Goal: Use online tool/utility: Utilize a website feature to perform a specific function

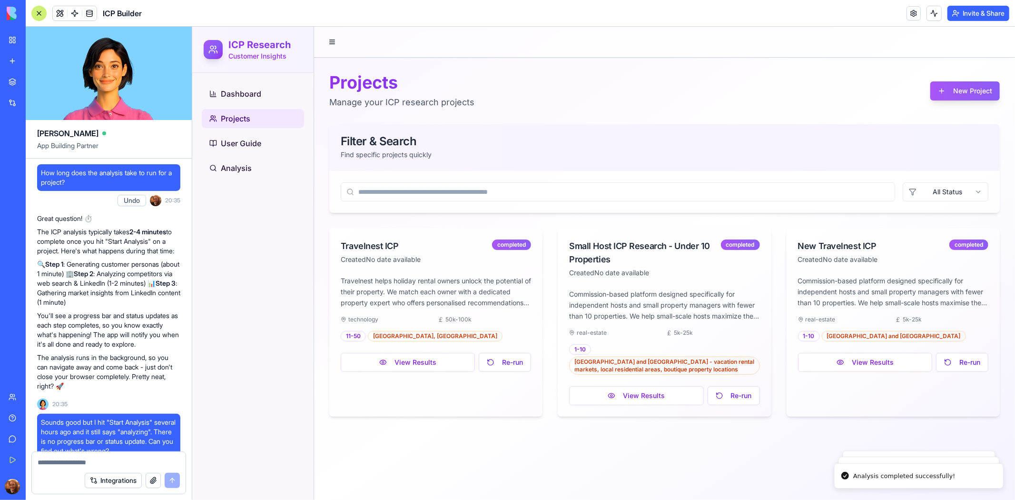
scroll to position [24385, 0]
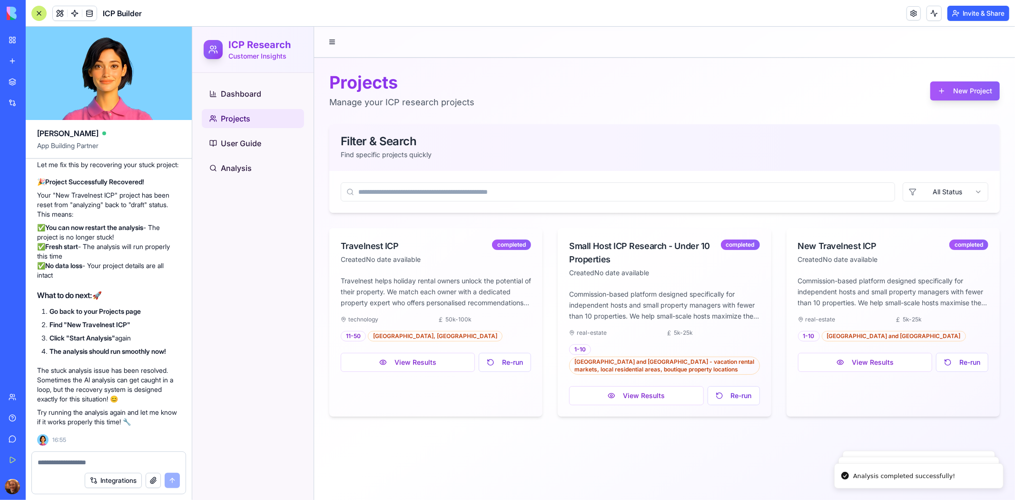
click at [847, 365] on button "View Results" at bounding box center [865, 361] width 134 height 19
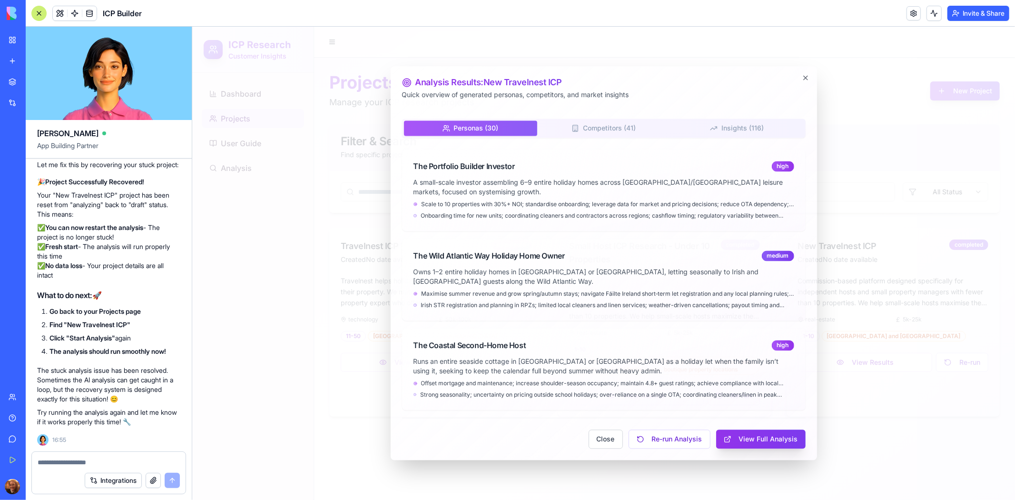
click at [753, 436] on button "View Full Analysis" at bounding box center [761, 438] width 90 height 19
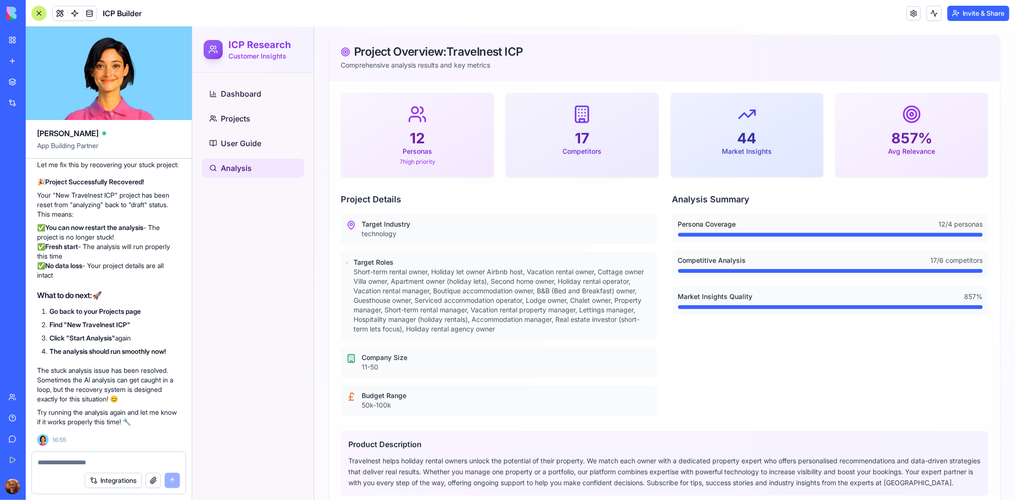
scroll to position [36, 0]
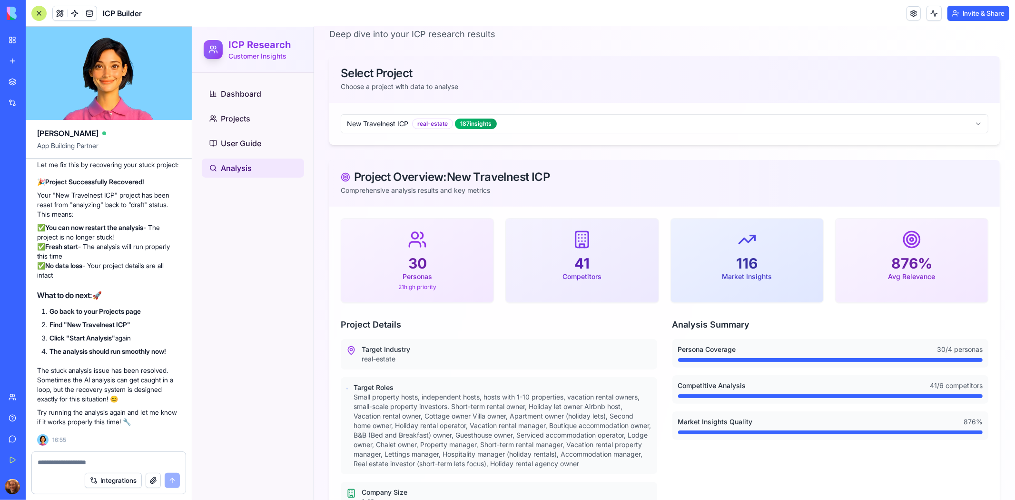
scroll to position [55, 0]
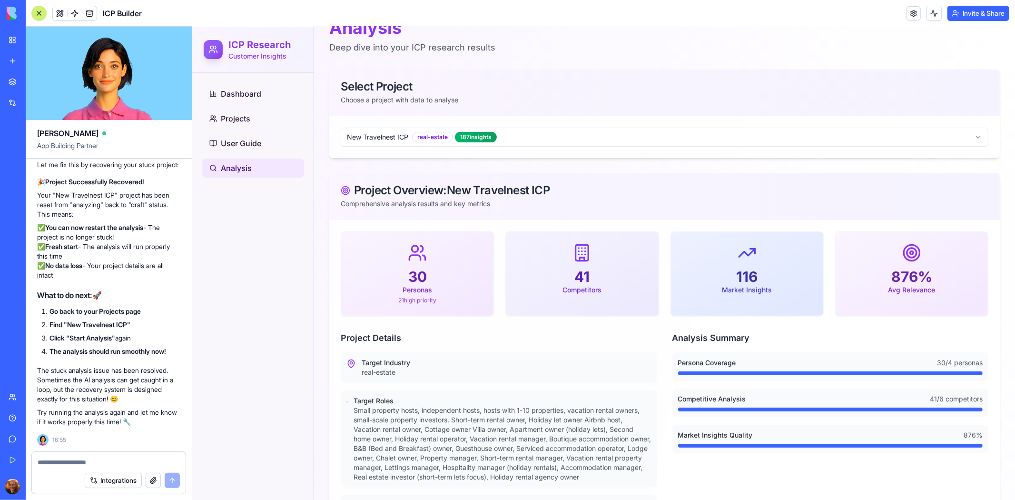
click at [117, 464] on textarea at bounding box center [109, 463] width 142 height 10
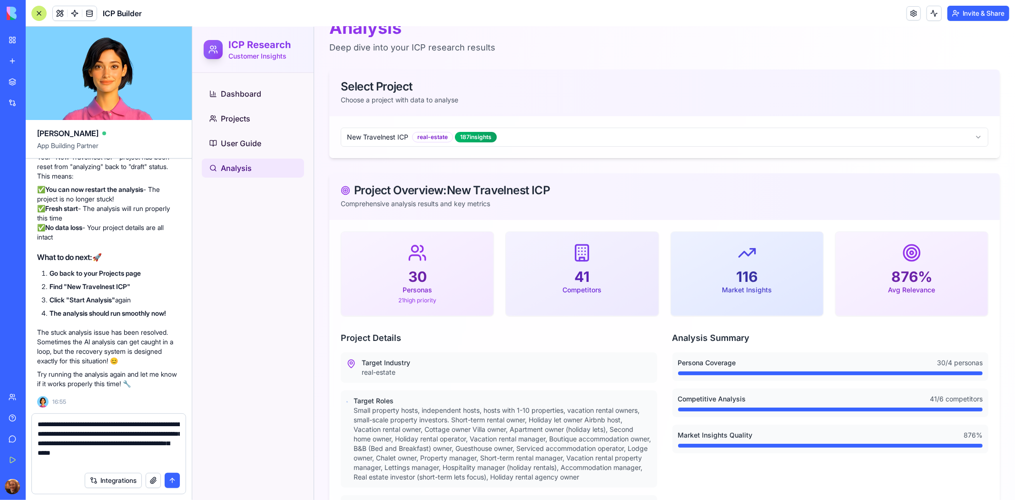
type textarea "**********"
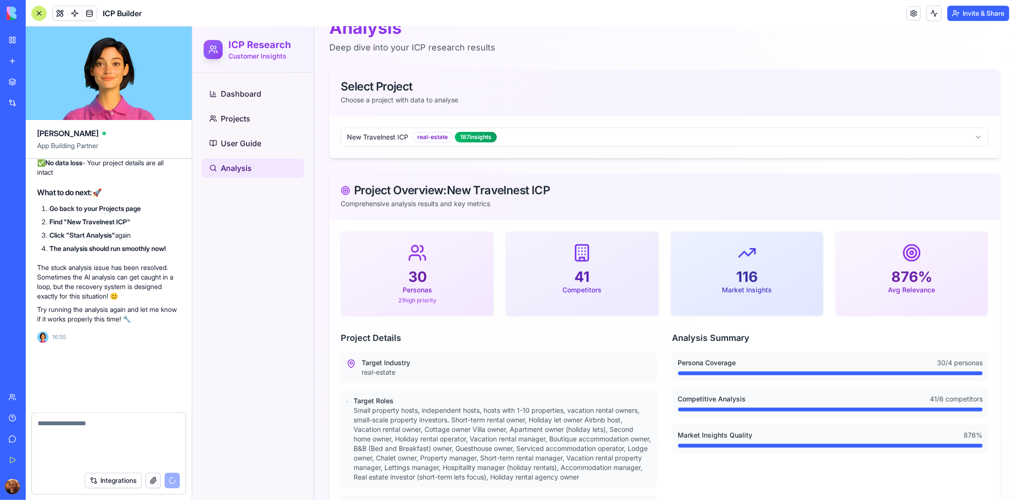
scroll to position [24459, 0]
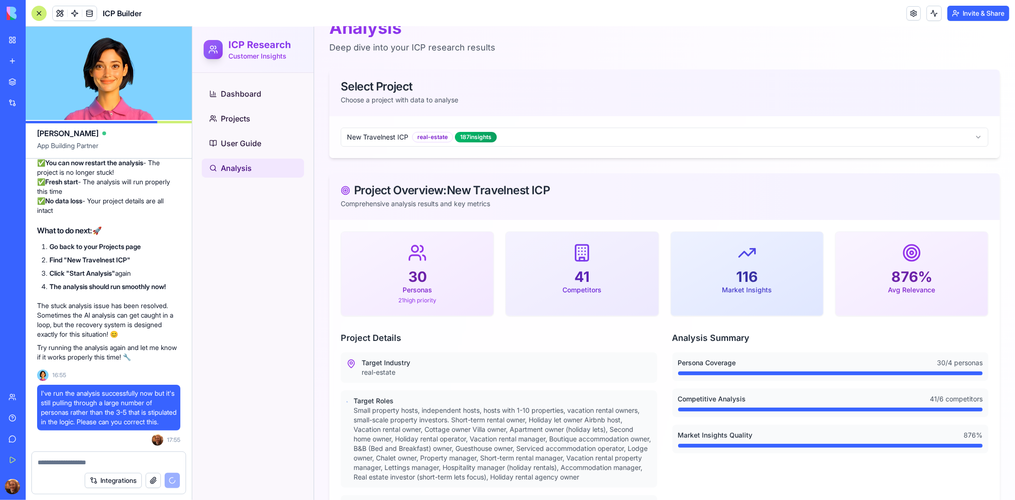
click at [150, 255] on li "Find "New Travelnest ICP"" at bounding box center [115, 260] width 131 height 10
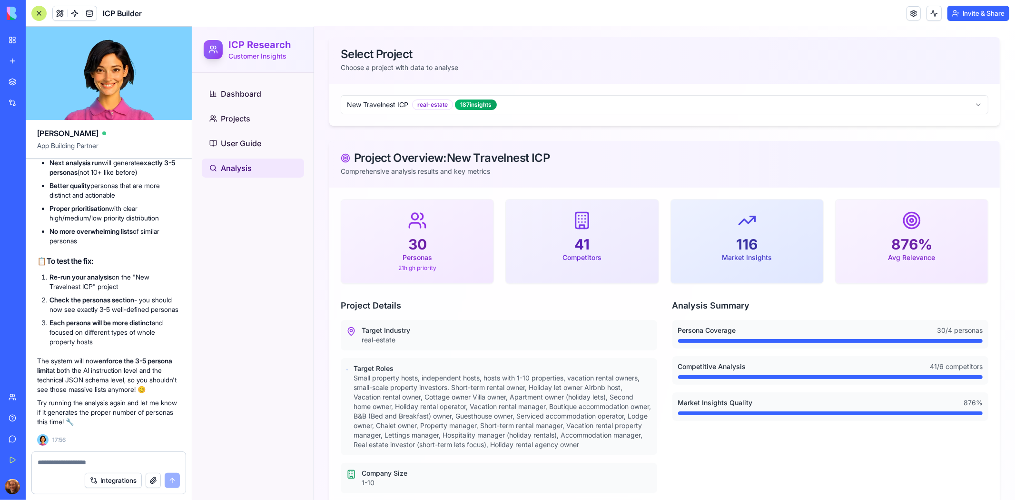
scroll to position [0, 0]
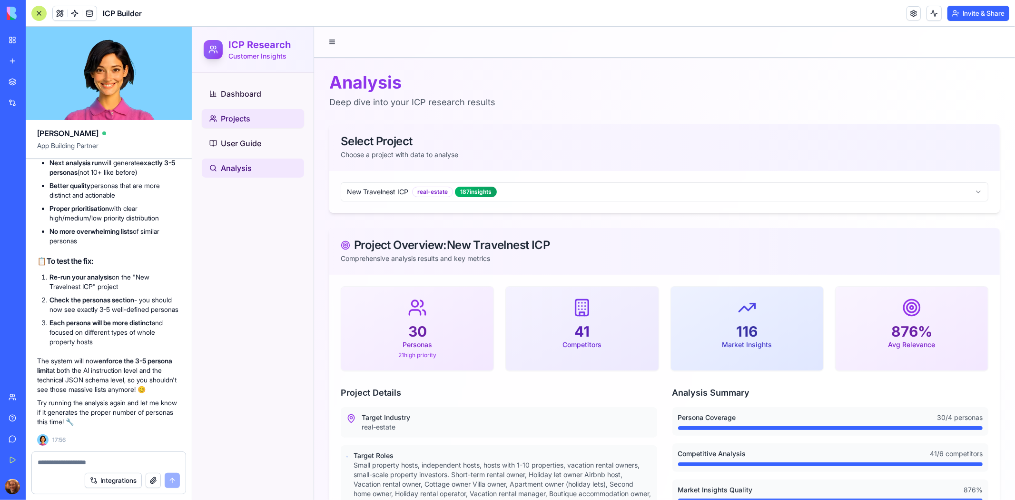
click at [280, 115] on link "Projects" at bounding box center [252, 118] width 102 height 19
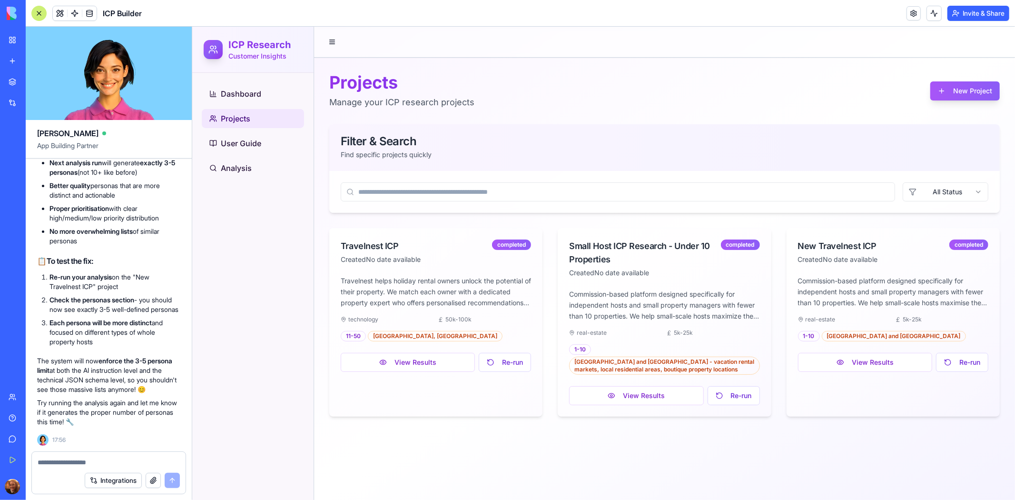
click at [143, 230] on div "Perfect! ✅ Fixed the persona generation logic! Here's what I've corrected: 🎯 Ke…" at bounding box center [108, 190] width 143 height 471
click at [955, 362] on button "Re-run" at bounding box center [962, 361] width 52 height 19
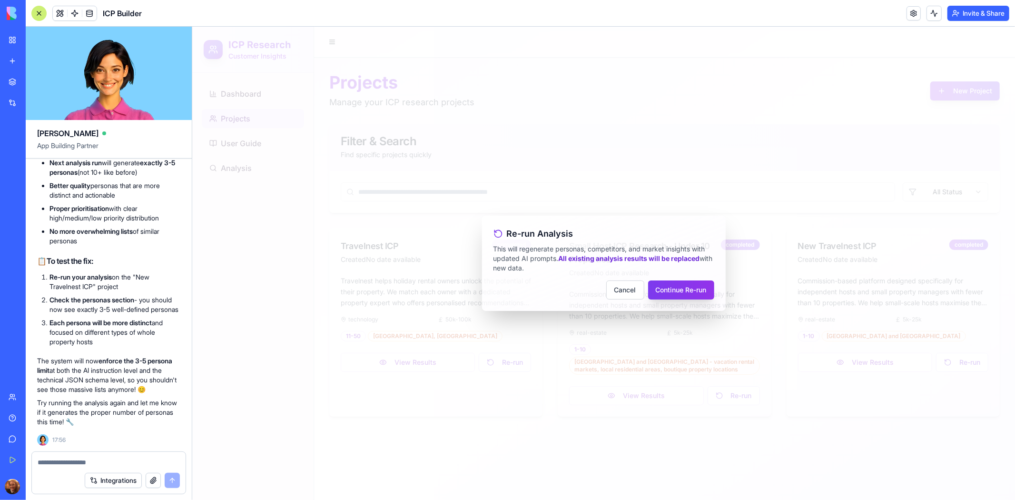
click at [684, 286] on button "Continue Re-run" at bounding box center [681, 289] width 66 height 19
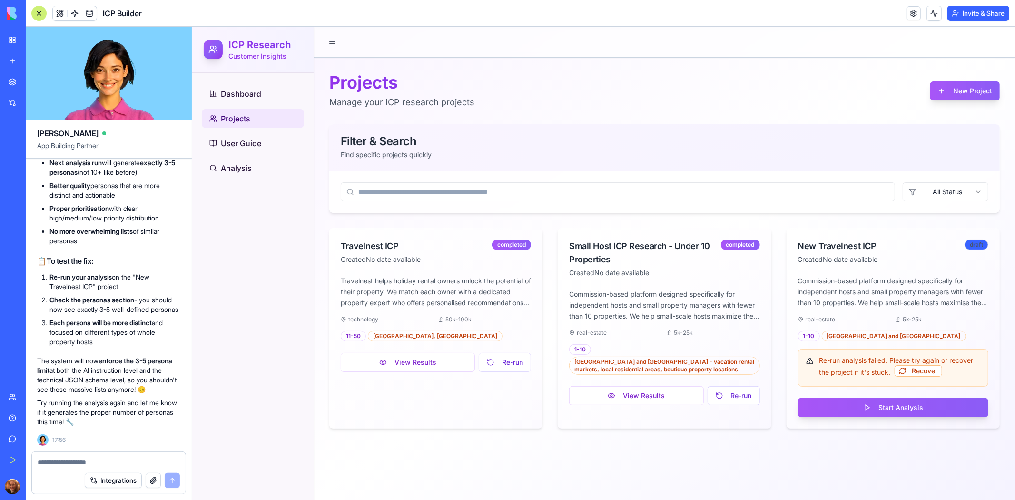
click at [111, 459] on textarea at bounding box center [109, 463] width 142 height 10
type textarea "**********"
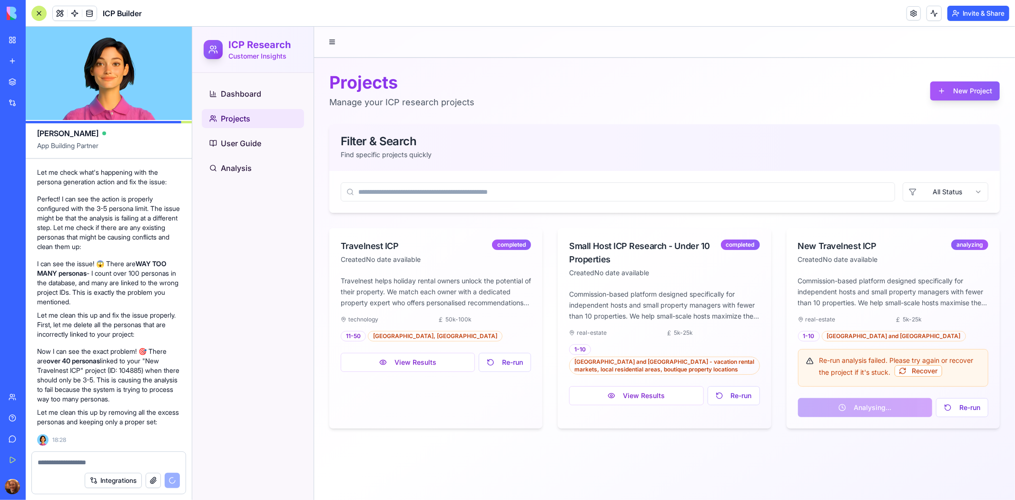
scroll to position [25654, 0]
